Goal: Task Accomplishment & Management: Manage account settings

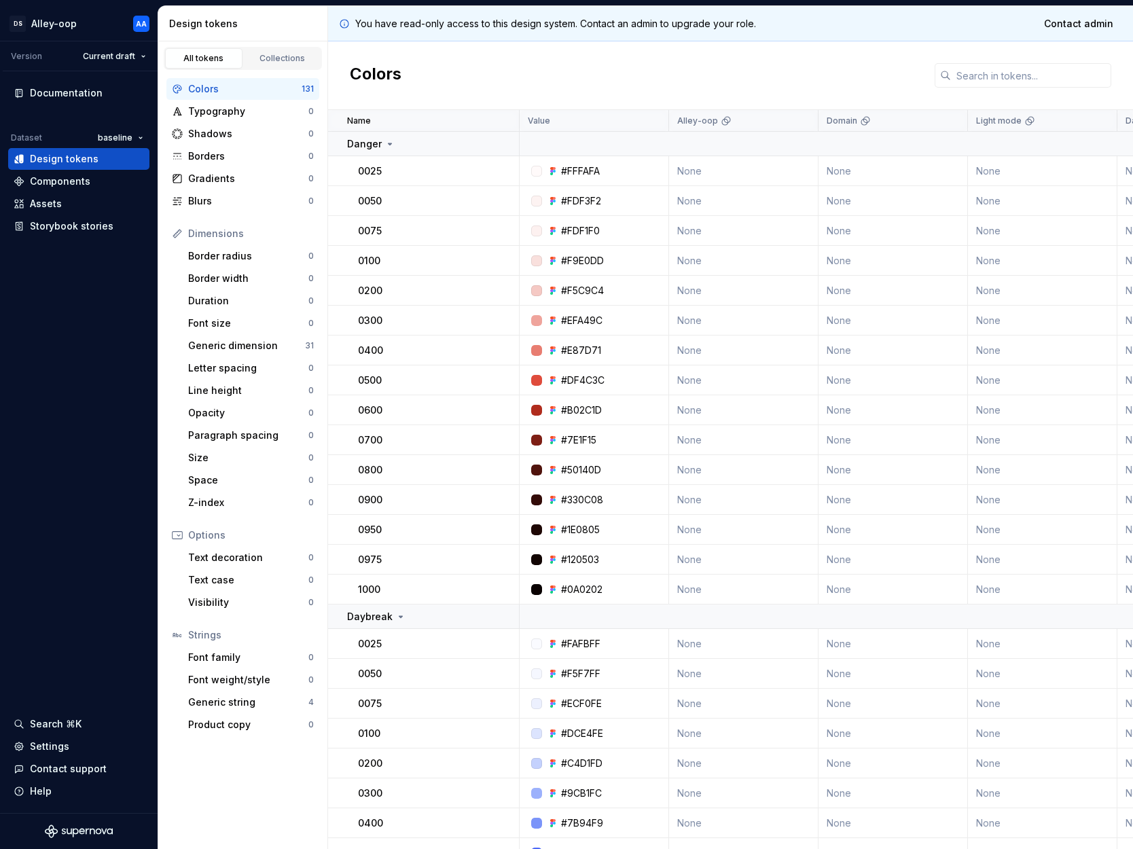
click at [548, 61] on div "Colors" at bounding box center [730, 75] width 805 height 69
click at [52, 751] on div "Settings" at bounding box center [49, 747] width 39 height 14
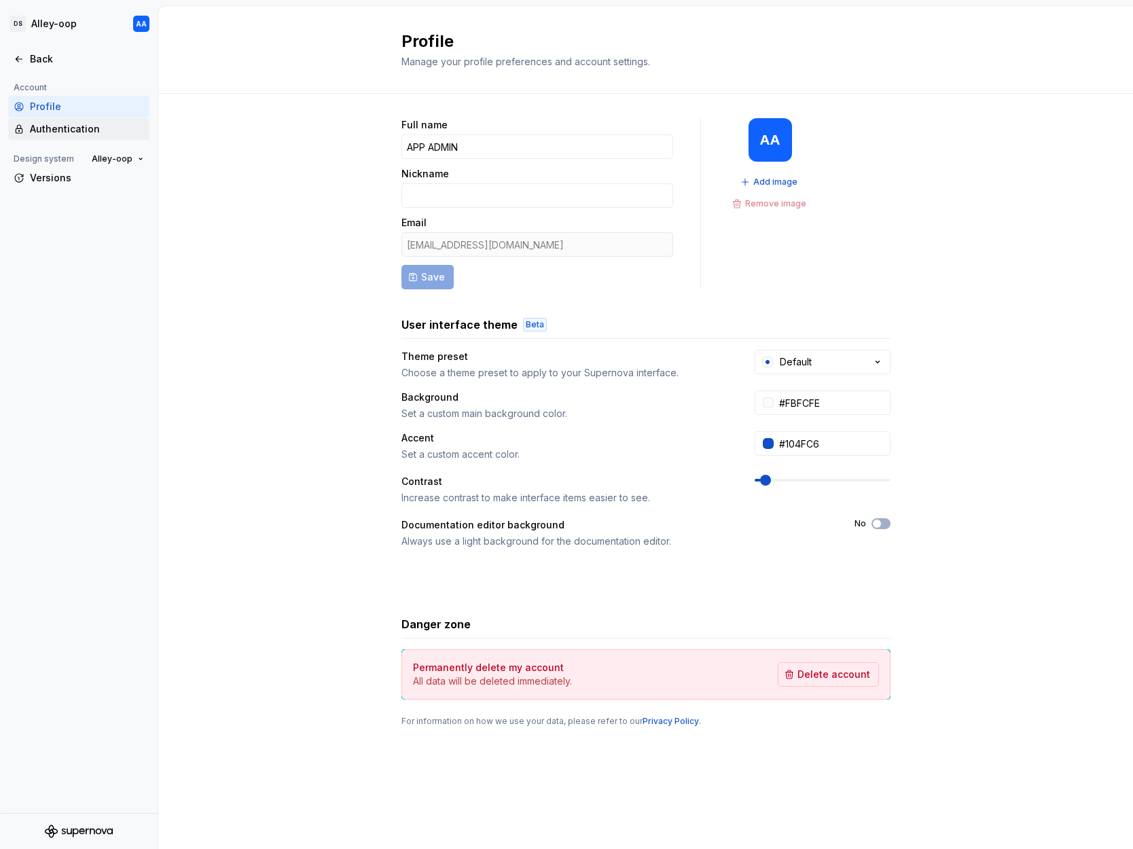
click at [55, 130] on div "Authentication" at bounding box center [87, 129] width 114 height 14
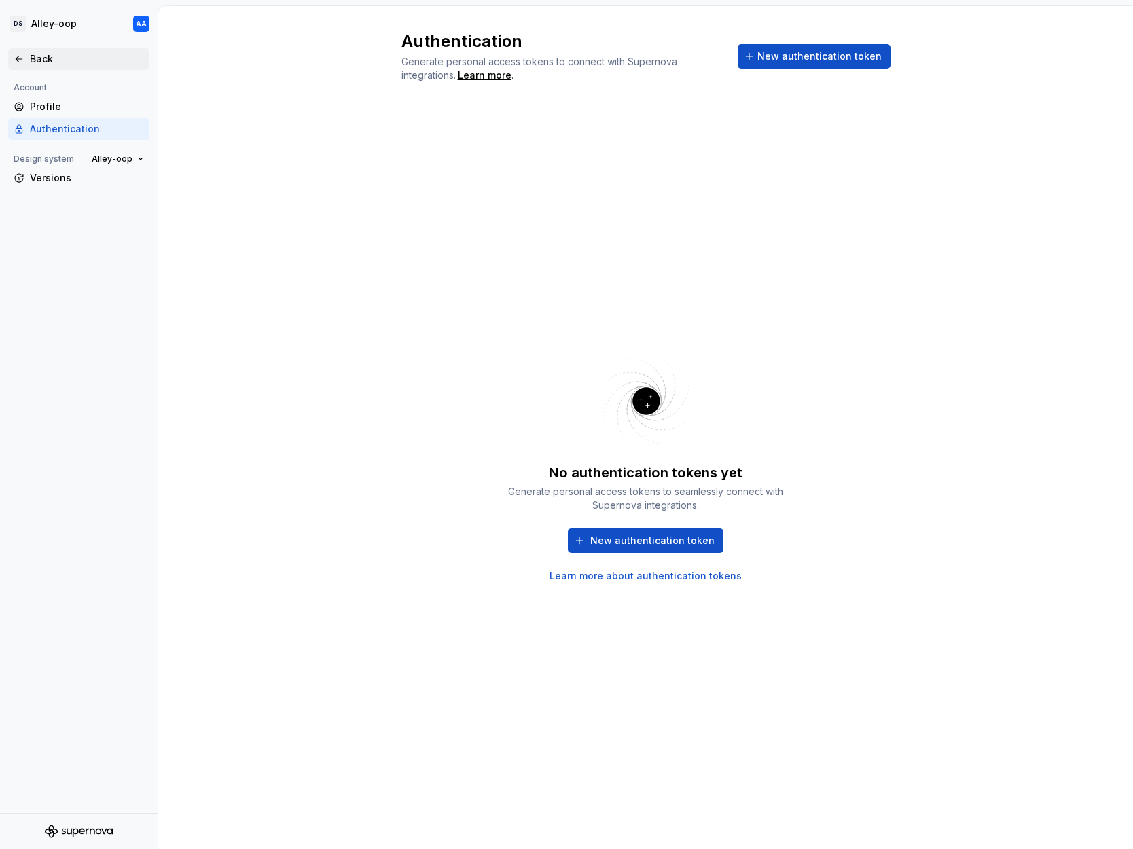
click at [41, 52] on div "Back" at bounding box center [78, 59] width 141 height 22
